Goal: Task Accomplishment & Management: Manage account settings

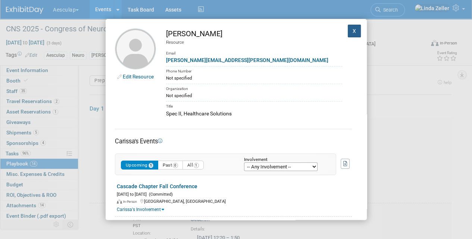
click at [348, 27] on button "X" at bounding box center [354, 31] width 13 height 13
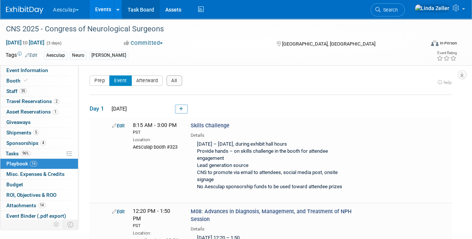
click at [122, 14] on link at bounding box center [118, 9] width 8 height 19
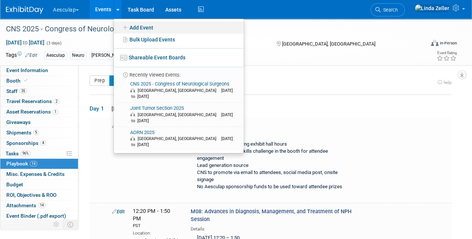
click at [127, 27] on icon at bounding box center [125, 27] width 8 height 5
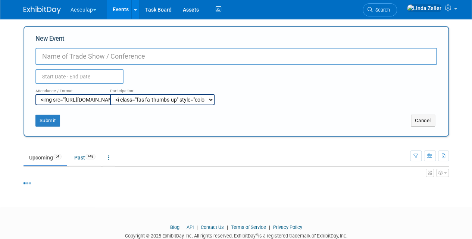
select select "9"
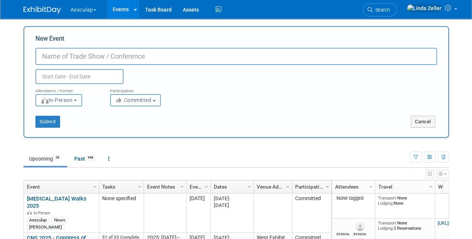
click at [88, 57] on input "New Event" at bounding box center [236, 56] width 402 height 17
paste input "[GEOGRAPHIC_DATA], [GEOGRAPHIC_DATA] VAMC - Surgical and Dental Instruments Foc…"
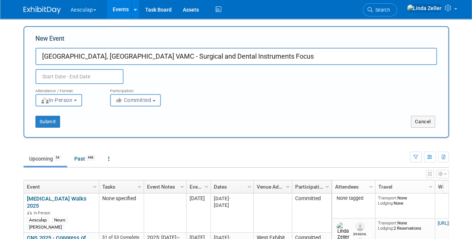
type input "[GEOGRAPHIC_DATA], [GEOGRAPHIC_DATA] VAMC - Surgical and Dental Instruments Foc…"
click at [67, 72] on input "text" at bounding box center [79, 76] width 88 height 15
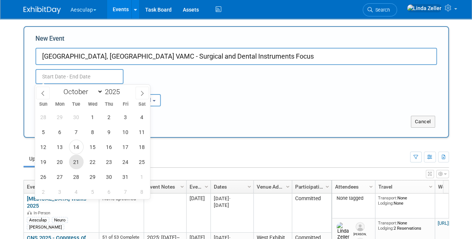
click at [75, 161] on span "21" at bounding box center [76, 162] width 15 height 15
type input "[DATE] to [DATE]"
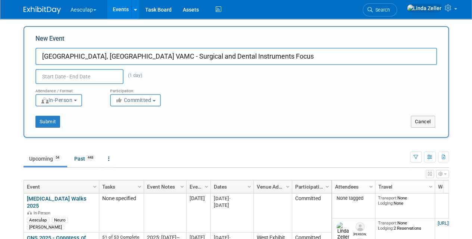
type input "[DATE] to [DATE]"
click at [162, 113] on div "Submit Cancel" at bounding box center [236, 116] width 413 height 21
click at [133, 100] on span "Committed" at bounding box center [133, 100] width 36 height 6
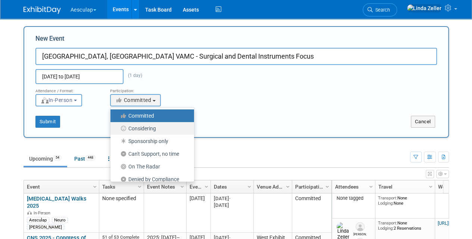
click at [138, 128] on label "Considering" at bounding box center [150, 129] width 72 height 10
click at [117, 128] on input "Considering" at bounding box center [114, 128] width 5 height 5
select select "2"
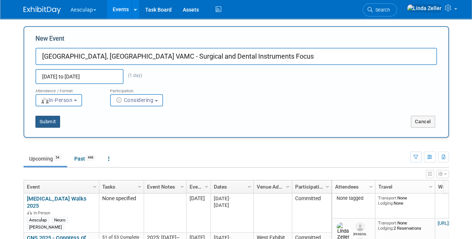
click at [50, 120] on button "Submit" at bounding box center [47, 122] width 25 height 12
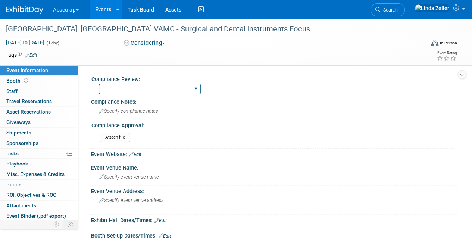
click at [177, 89] on select "Needs to be submitted to Compliance In Review with Compliance Approved by Compl…" at bounding box center [150, 89] width 102 height 10
select select "In Review with Compliance"
click at [99, 84] on select "Needs to be submitted to Compliance In Review with Compliance Approved by Compl…" at bounding box center [150, 89] width 102 height 10
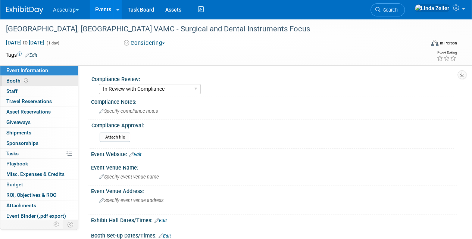
click at [16, 81] on span "Booth" at bounding box center [17, 81] width 23 height 6
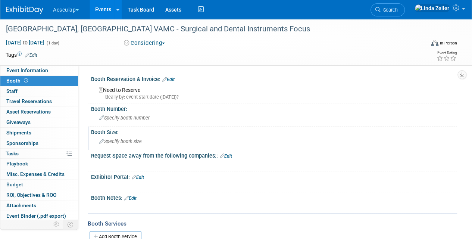
click at [118, 143] on span "Specify booth size" at bounding box center [120, 141] width 43 height 6
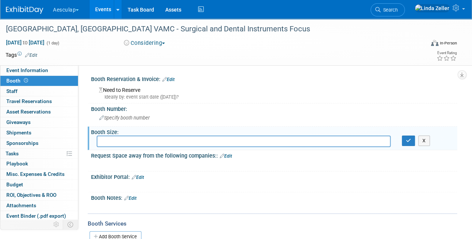
click at [118, 143] on input "text" at bounding box center [244, 142] width 294 height 12
type input "Table $795"
click at [406, 144] on button "button" at bounding box center [408, 141] width 13 height 10
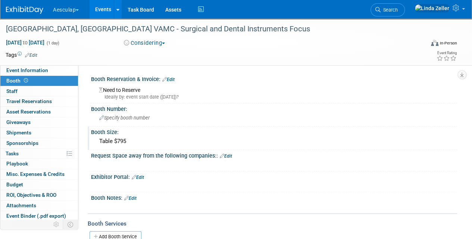
click at [141, 175] on link "Edit" at bounding box center [138, 177] width 12 height 5
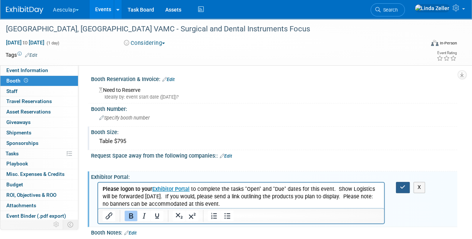
click at [401, 188] on icon "button" at bounding box center [403, 186] width 6 height 5
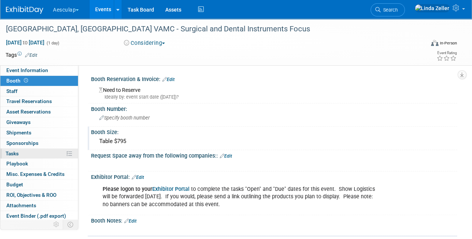
click at [20, 153] on link "0% Tasks 0%" at bounding box center [39, 154] width 78 height 10
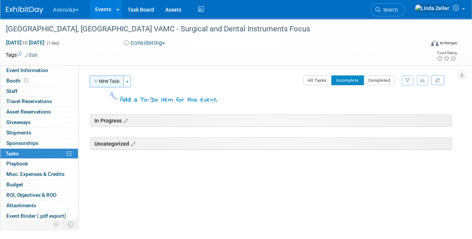
click at [105, 84] on button "New Task" at bounding box center [107, 81] width 34 height 12
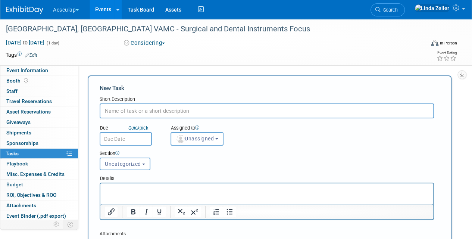
click at [113, 110] on input "text" at bounding box center [267, 110] width 334 height 15
paste input "• Certificate of Liability Insurance is up to date. Please email to [EMAIL_ADDR…"
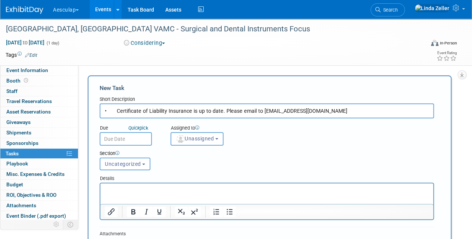
click at [114, 110] on input "• Certificate of Liability Insurance is up to date. Please email to [EMAIL_ADDR…" at bounding box center [267, 110] width 334 height 15
drag, startPoint x: 181, startPoint y: 110, endPoint x: 314, endPoint y: 113, distance: 133.7
click at [314, 113] on input "Certificate of Liability Insurance is up to date. Please email to [EMAIL_ADDRES…" at bounding box center [267, 110] width 334 height 15
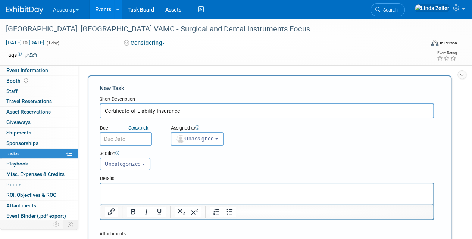
type input "Certificate of Liability Insurance"
click at [112, 189] on p "Rich Text Area. Press ALT-0 for help." at bounding box center [267, 189] width 324 height 7
paste body "Rich Text Area. Press ALT-0 for help."
drag, startPoint x: 138, startPoint y: 188, endPoint x: 88, endPoint y: 184, distance: 49.8
click at [100, 184] on html "is up to date. Please email to [EMAIL_ADDRESS][DOMAIN_NAME]" at bounding box center [266, 188] width 333 height 10
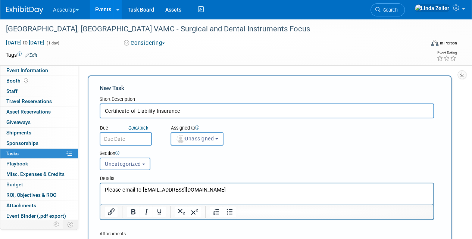
click at [110, 137] on input "text" at bounding box center [126, 138] width 52 height 13
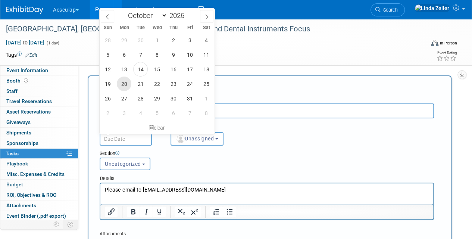
click at [129, 84] on span "20" at bounding box center [124, 84] width 15 height 15
type input "[DATE]"
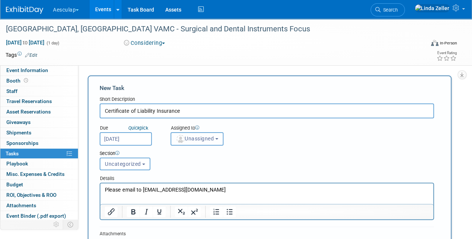
click at [188, 140] on span "Unassigned" at bounding box center [195, 139] width 38 height 6
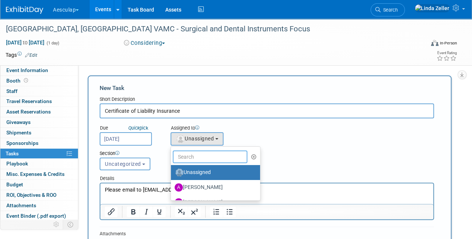
click at [191, 156] on input "text" at bounding box center [210, 156] width 75 height 13
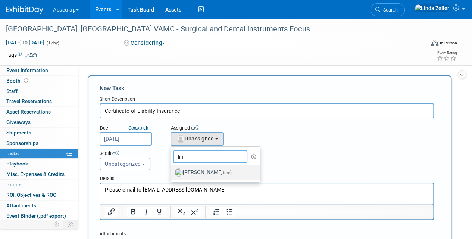
type input "lin"
click at [202, 174] on label "[PERSON_NAME] (me)" at bounding box center [214, 172] width 78 height 12
click at [172, 174] on input "[PERSON_NAME] (me)" at bounding box center [169, 171] width 5 height 5
select select "997af25e-71f2-407b-94d0-6444a5b8fc40"
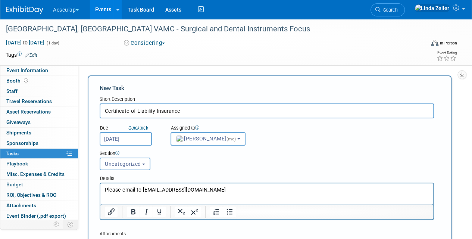
scroll to position [78, 0]
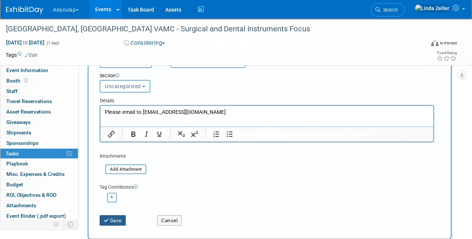
click at [118, 221] on button "Save" at bounding box center [113, 220] width 26 height 10
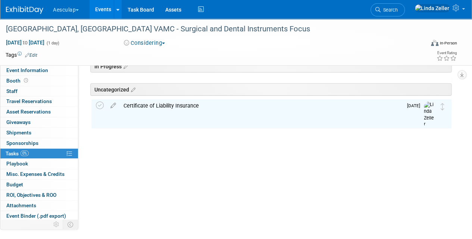
scroll to position [0, 0]
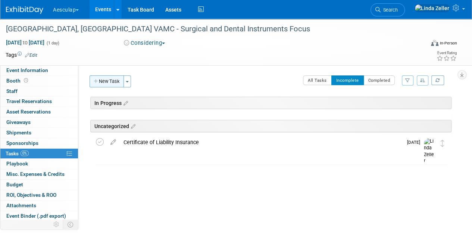
click at [115, 81] on button "New Task" at bounding box center [107, 81] width 34 height 12
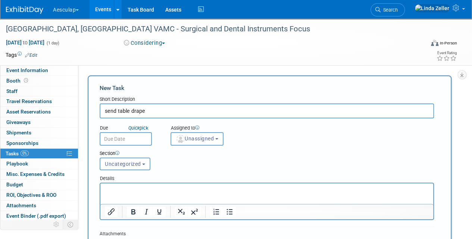
type input "send table drape"
click at [119, 184] on html at bounding box center [266, 188] width 333 height 10
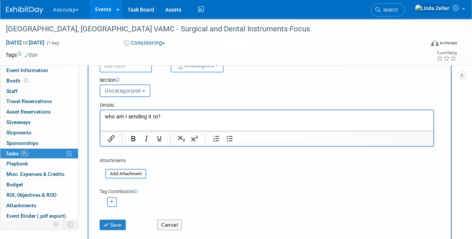
scroll to position [74, 0]
click at [112, 225] on button "Save" at bounding box center [113, 224] width 26 height 10
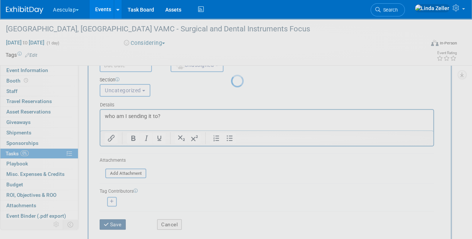
scroll to position [37, 0]
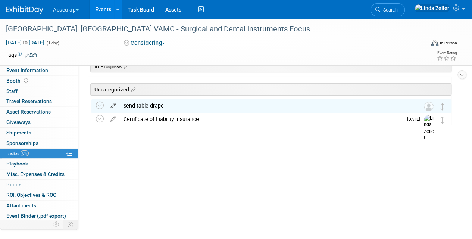
click at [113, 103] on icon at bounding box center [113, 103] width 13 height 9
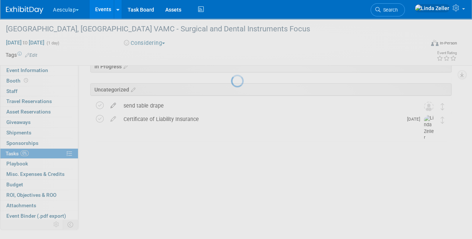
select select "9"
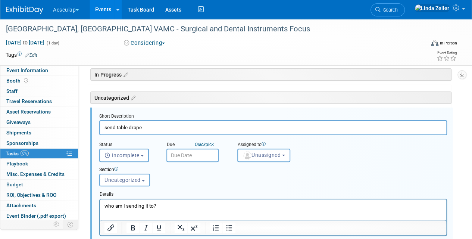
scroll to position [26, 0]
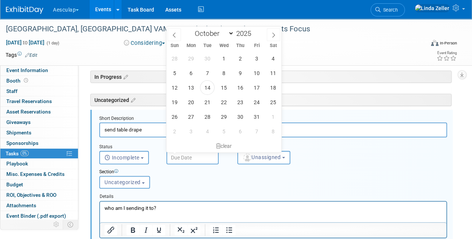
click at [175, 161] on input "text" at bounding box center [192, 157] width 52 height 13
click at [242, 87] on span "16" at bounding box center [240, 87] width 15 height 15
type input "[DATE]"
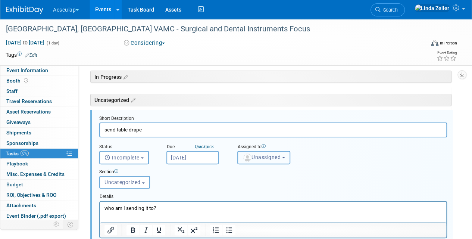
click at [259, 159] on span "Unassigned" at bounding box center [262, 157] width 38 height 6
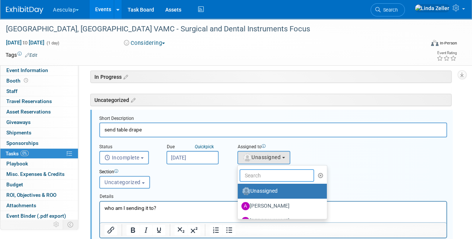
click at [255, 175] on input "text" at bounding box center [277, 175] width 75 height 13
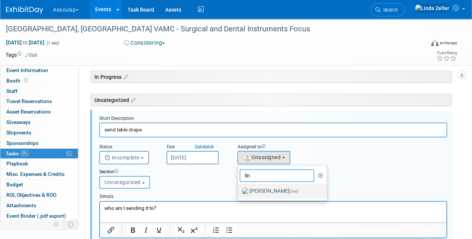
type input "lin"
click at [258, 190] on label "[PERSON_NAME] (me)" at bounding box center [281, 191] width 78 height 12
click at [239, 190] on input "[PERSON_NAME] (me)" at bounding box center [236, 190] width 5 height 5
select select "997af25e-71f2-407b-94d0-6444a5b8fc40"
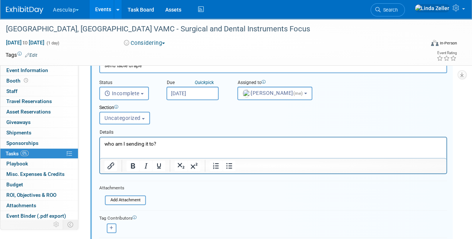
scroll to position [175, 0]
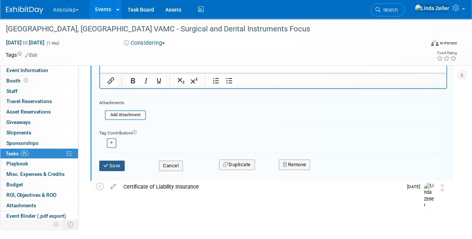
click at [115, 163] on button "Save" at bounding box center [111, 166] width 25 height 10
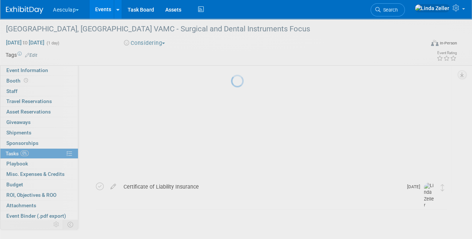
scroll to position [37, 0]
